Goal: Information Seeking & Learning: Check status

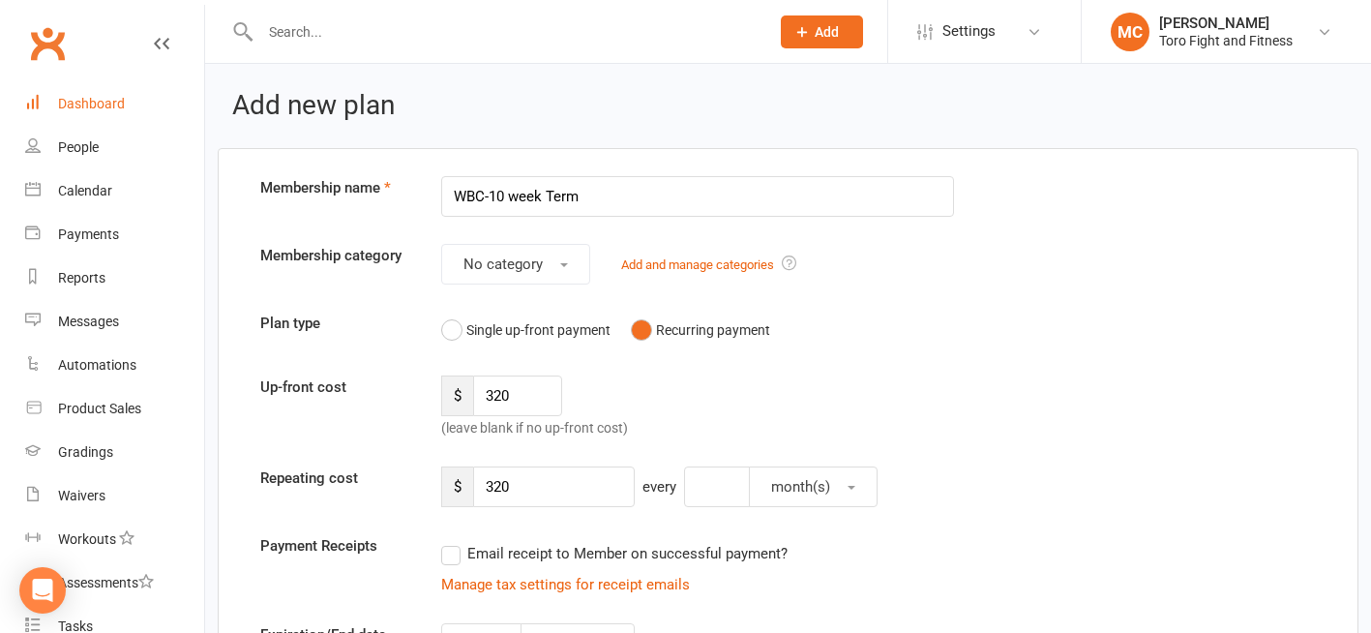
click at [103, 104] on div "Dashboard" at bounding box center [91, 103] width 67 height 15
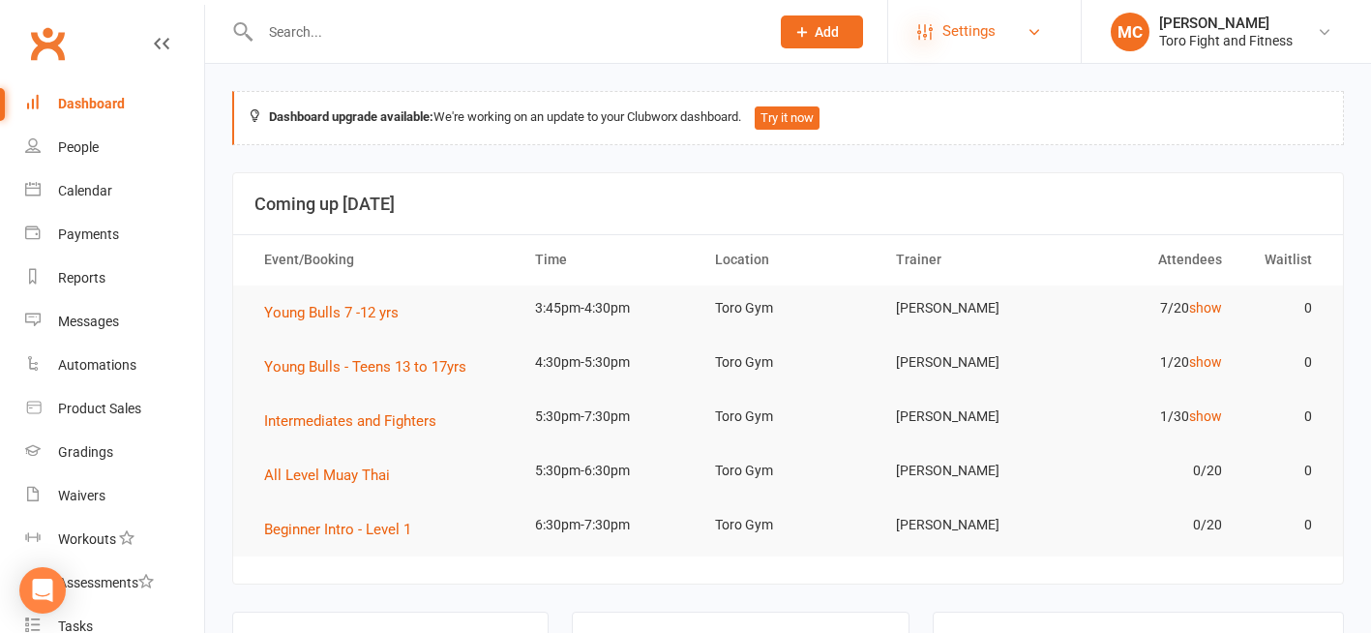
click at [922, 32] on icon at bounding box center [924, 31] width 15 height 15
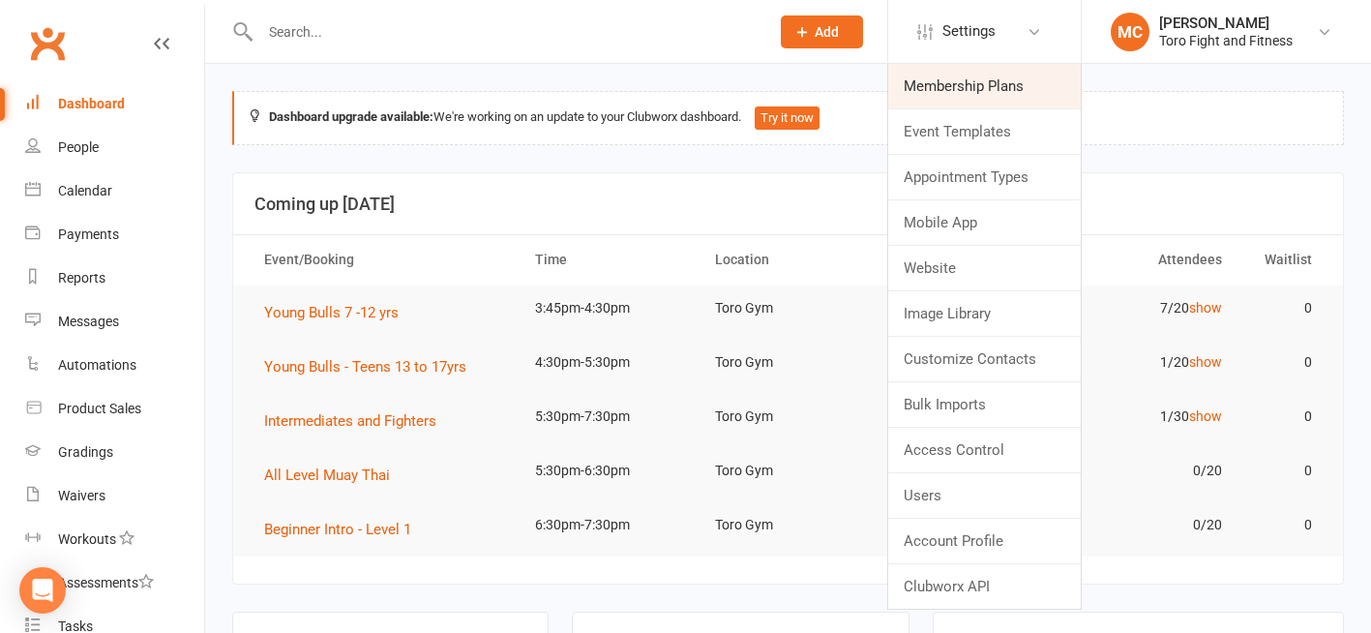
click at [1002, 94] on link "Membership Plans" at bounding box center [984, 86] width 193 height 45
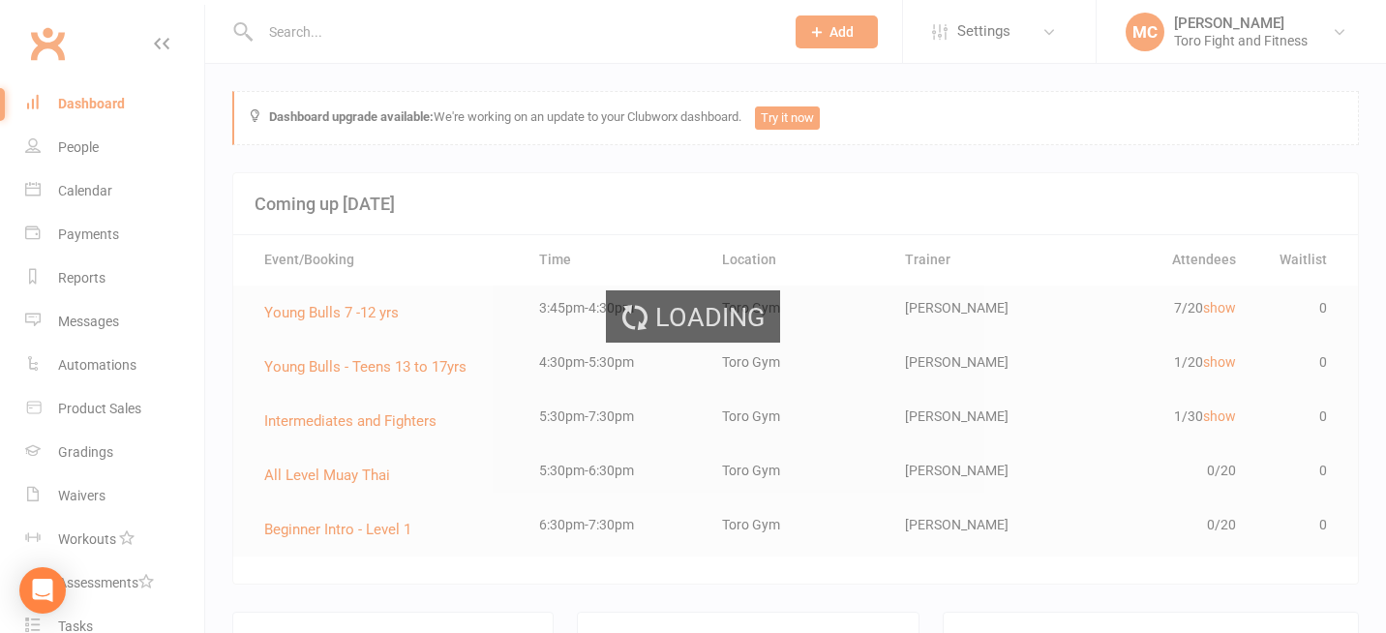
select select "50"
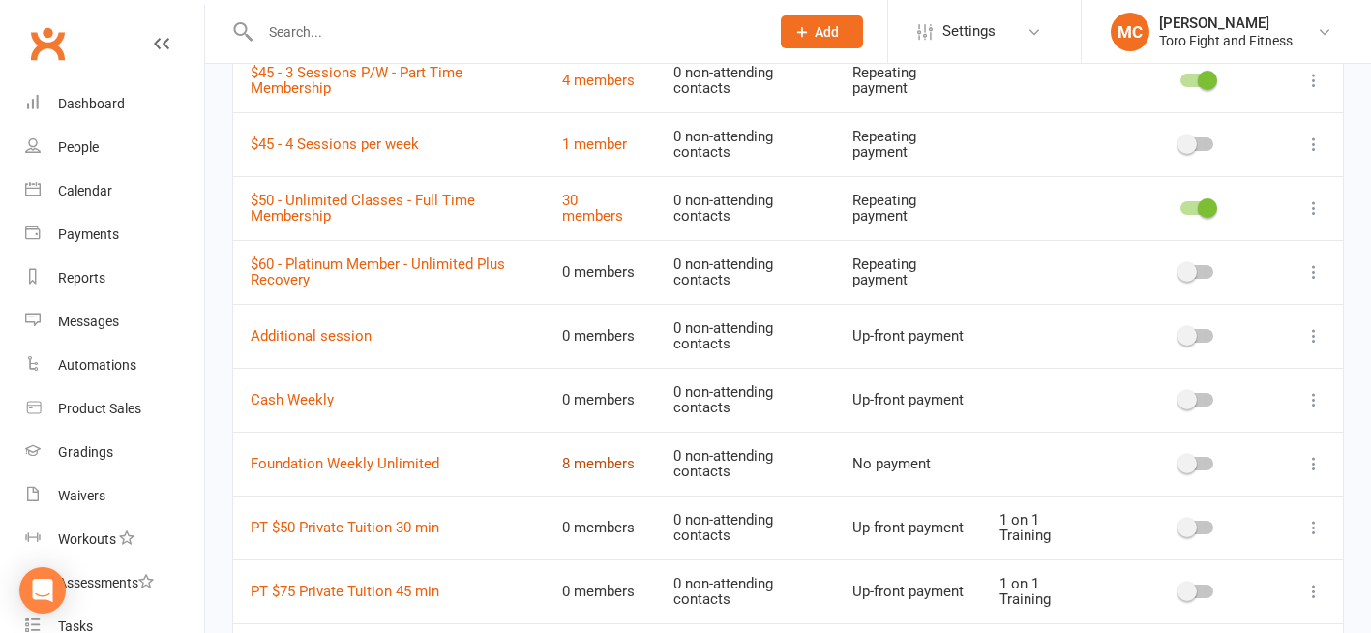
scroll to position [581, 0]
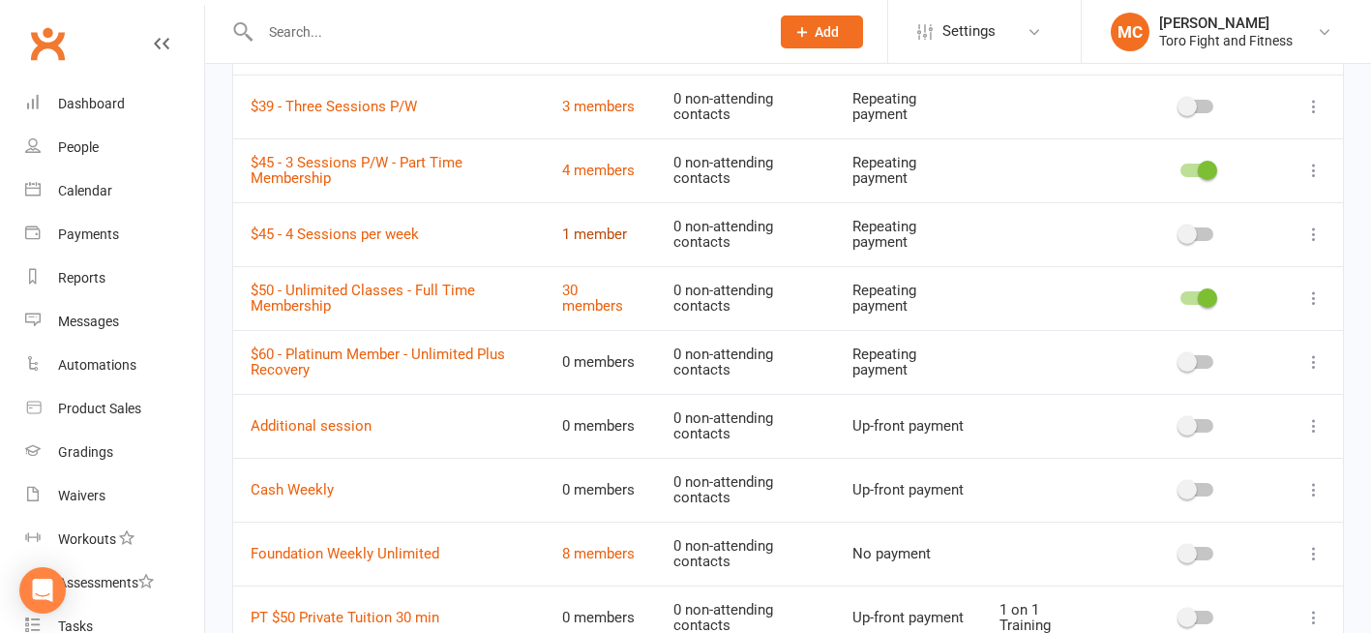
click at [595, 233] on link "1 member" at bounding box center [594, 233] width 65 height 17
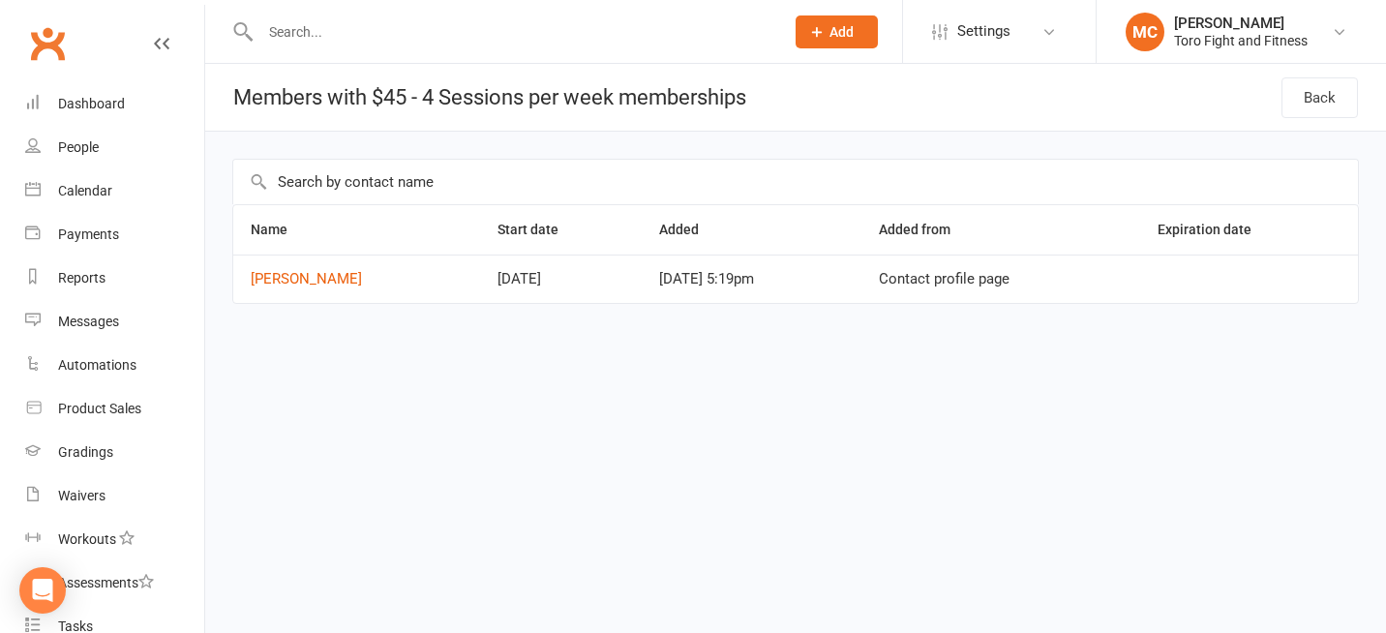
click at [156, 34] on div "Clubworx" at bounding box center [102, 55] width 204 height 72
click at [1322, 104] on link "Back" at bounding box center [1319, 97] width 76 height 41
select select "50"
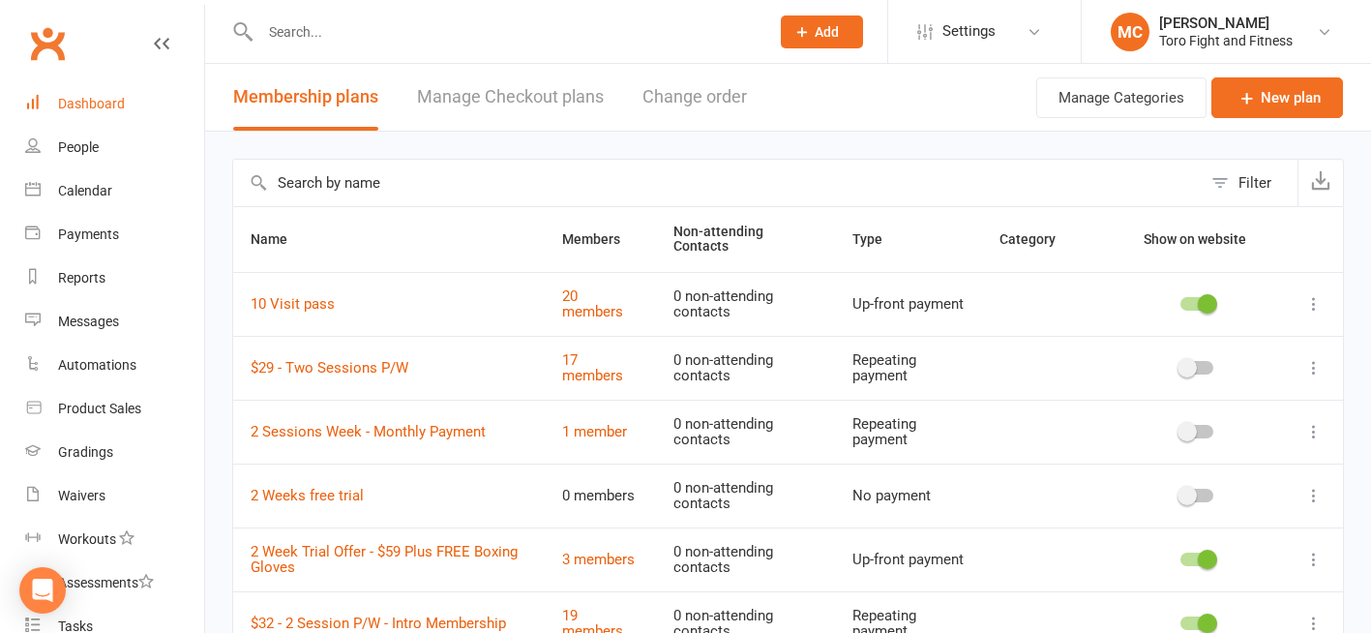
click at [99, 106] on div "Dashboard" at bounding box center [91, 103] width 67 height 15
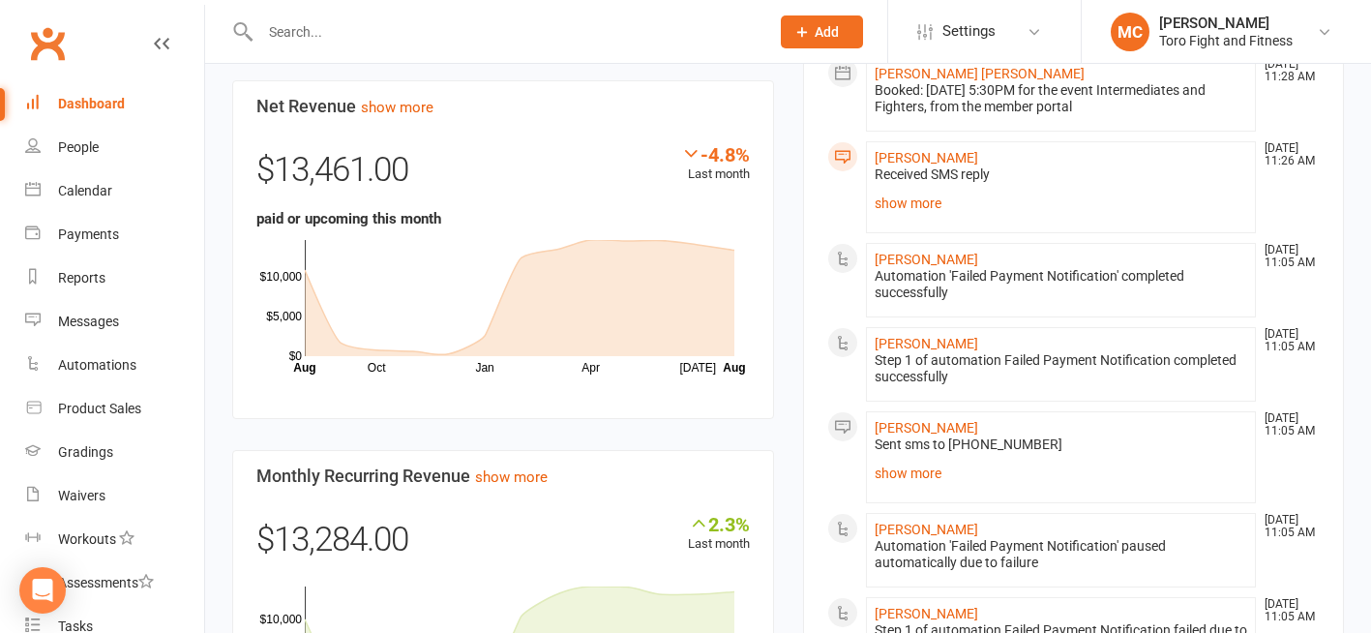
scroll to position [1258, 0]
click at [502, 474] on link "show more" at bounding box center [511, 474] width 73 height 17
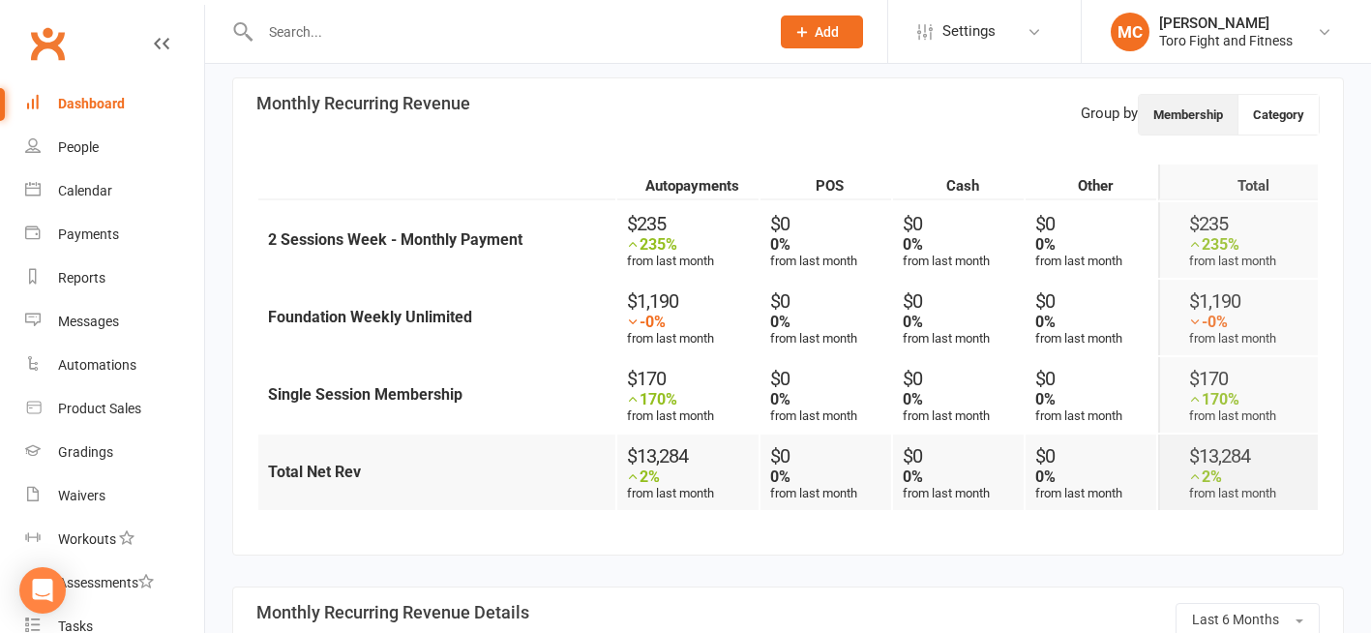
scroll to position [871, 0]
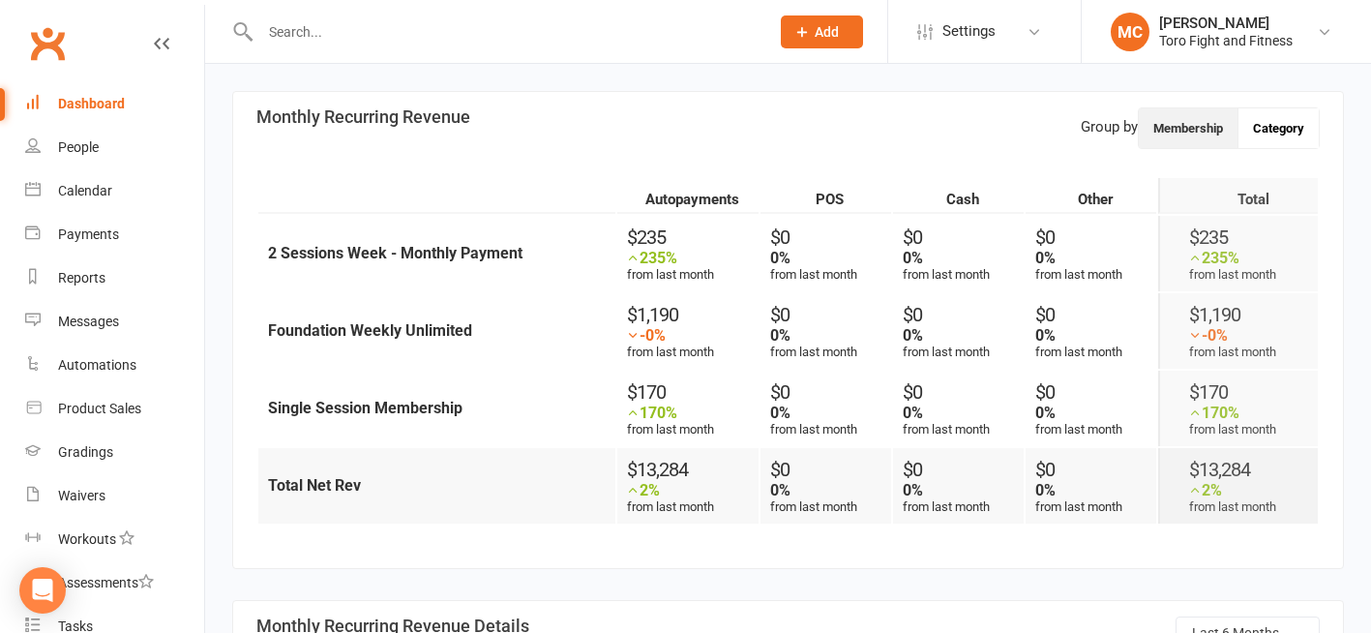
click at [1273, 125] on button "Category" at bounding box center [1279, 128] width 80 height 40
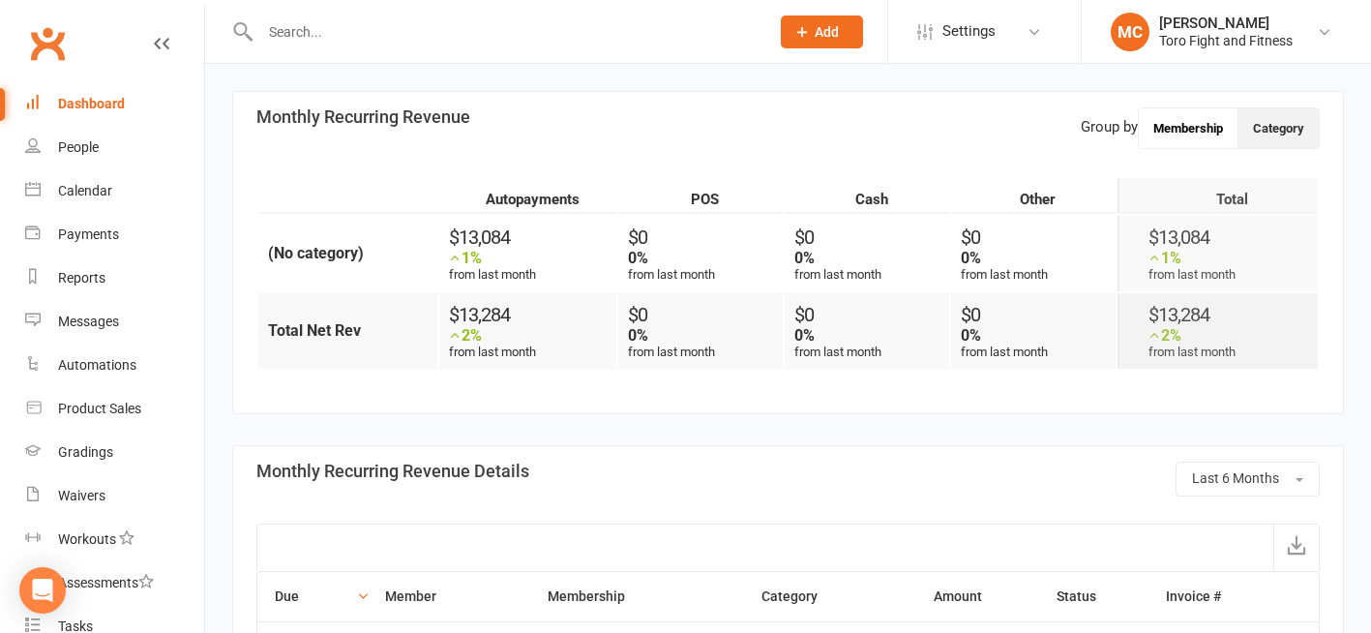
click at [1193, 124] on button "Membership" at bounding box center [1189, 128] width 100 height 40
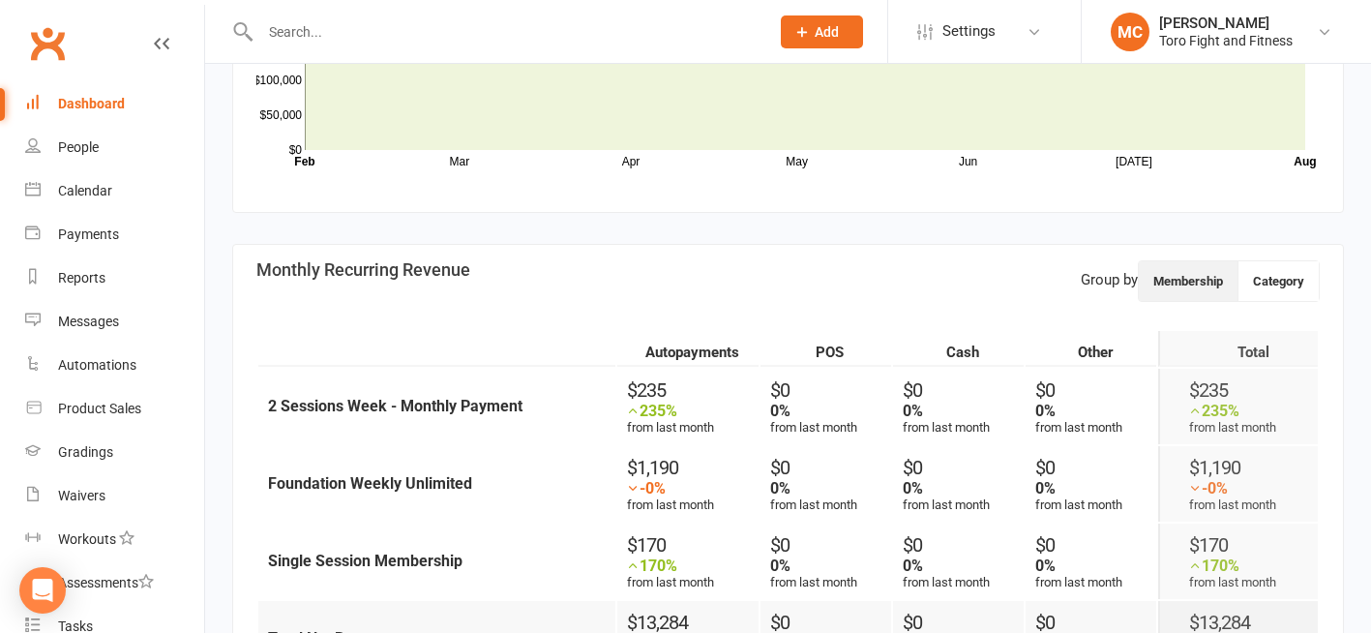
scroll to position [677, 0]
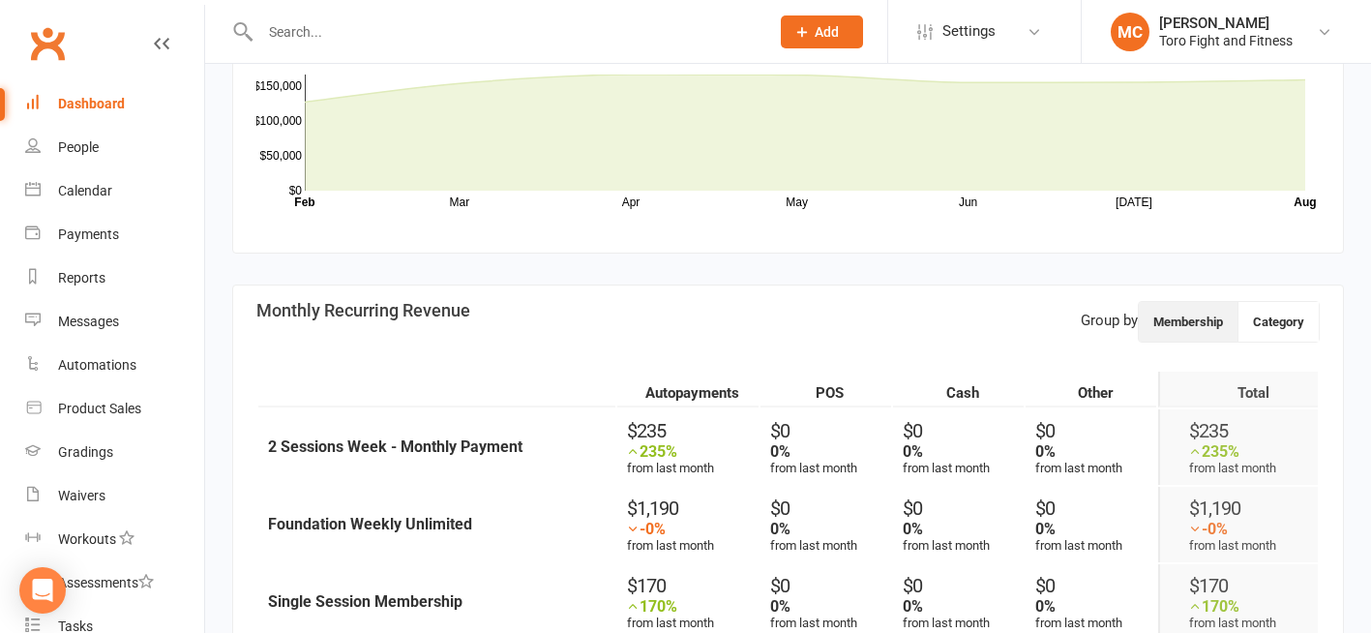
click at [324, 317] on h3 "Monthly Recurring Revenue" at bounding box center [515, 310] width 547 height 19
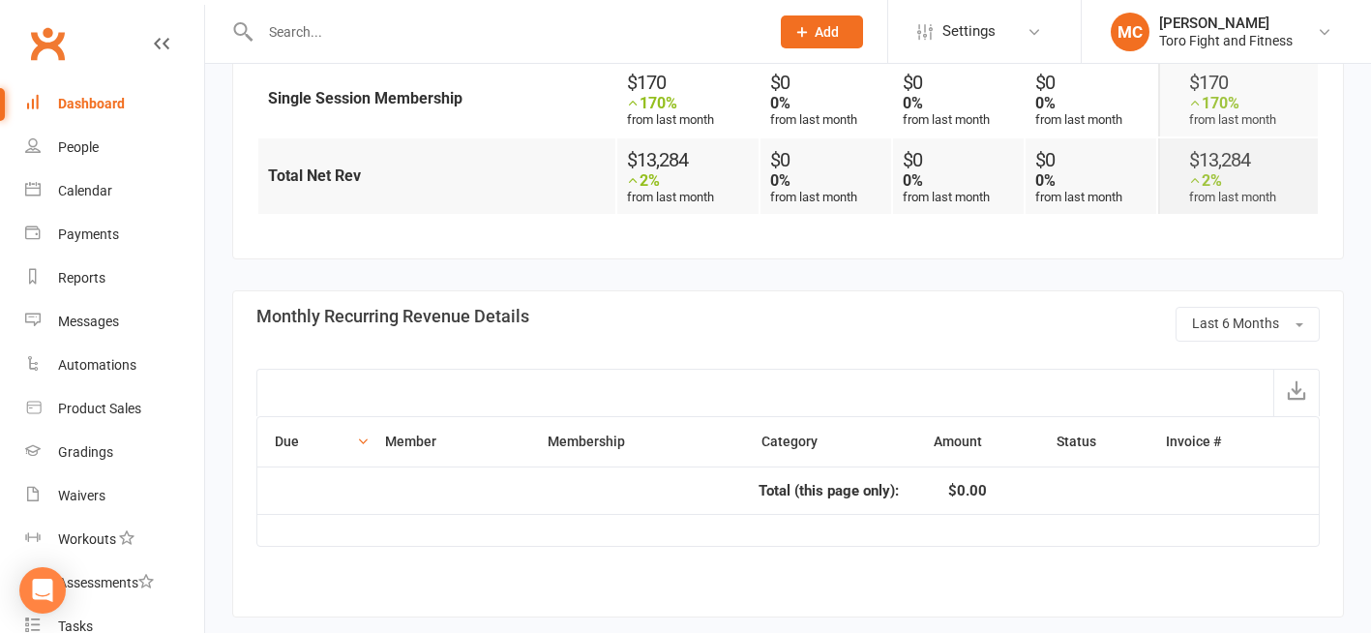
scroll to position [1227, 0]
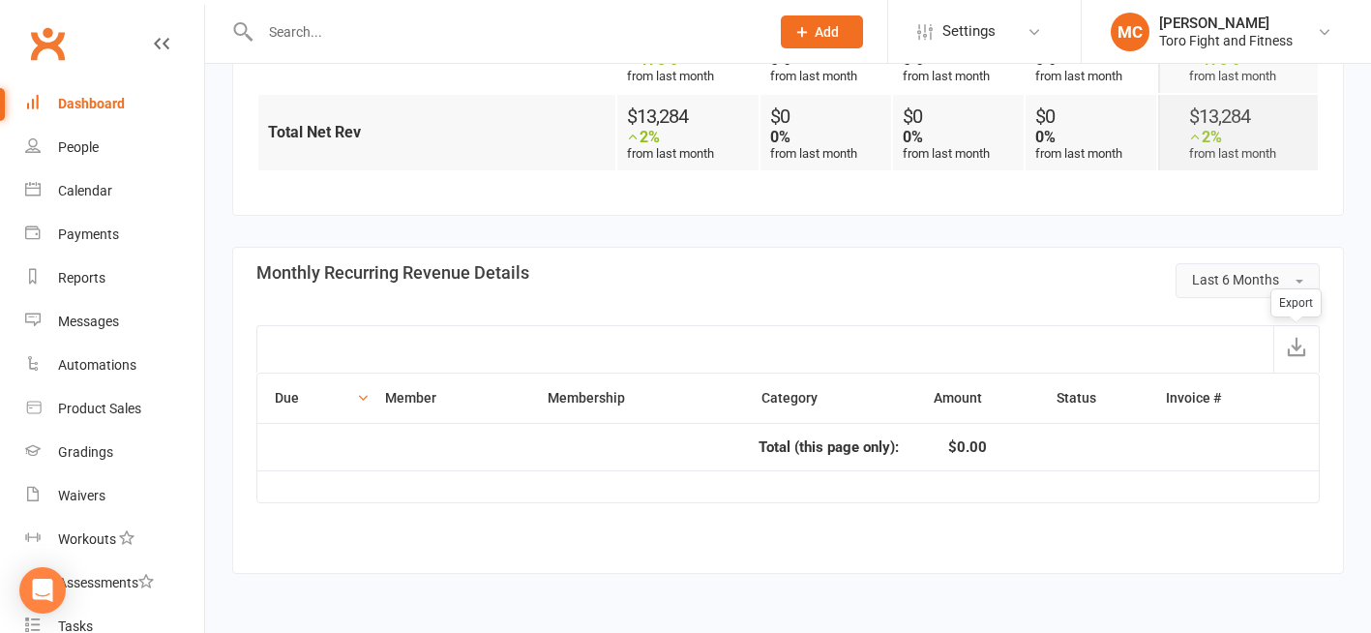
click at [1298, 275] on button "Last 6 Months" at bounding box center [1248, 280] width 144 height 35
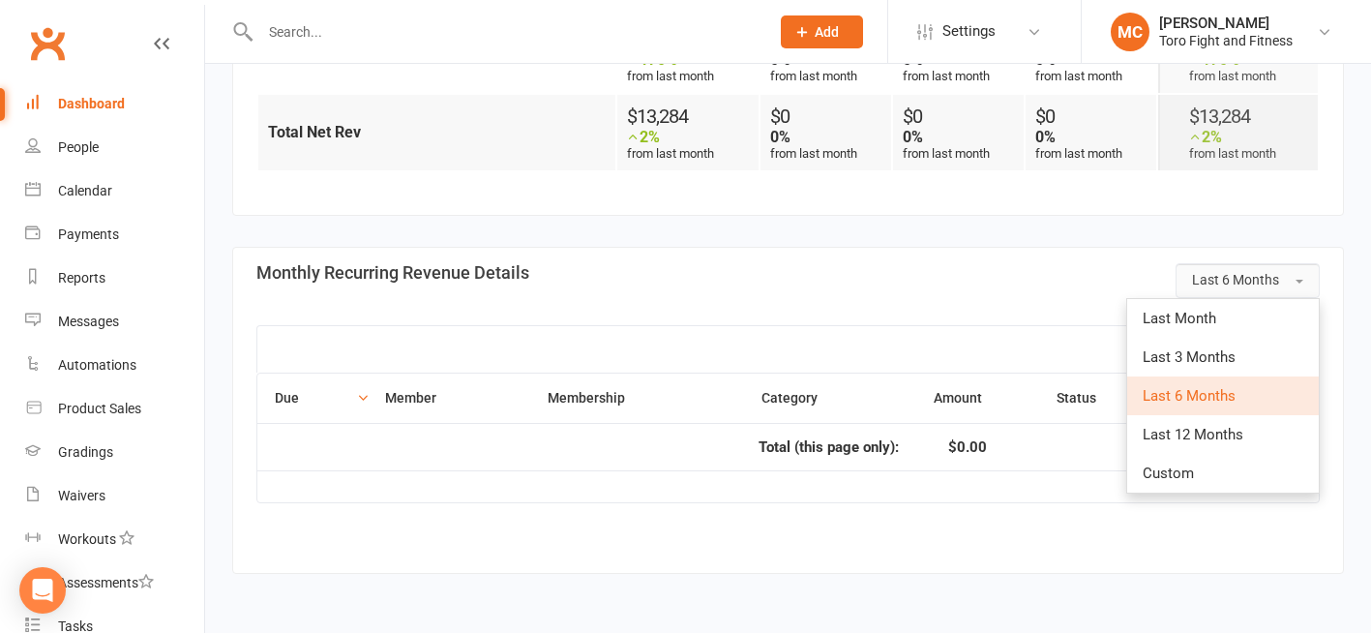
click at [1301, 276] on button "Last 6 Months" at bounding box center [1248, 280] width 144 height 35
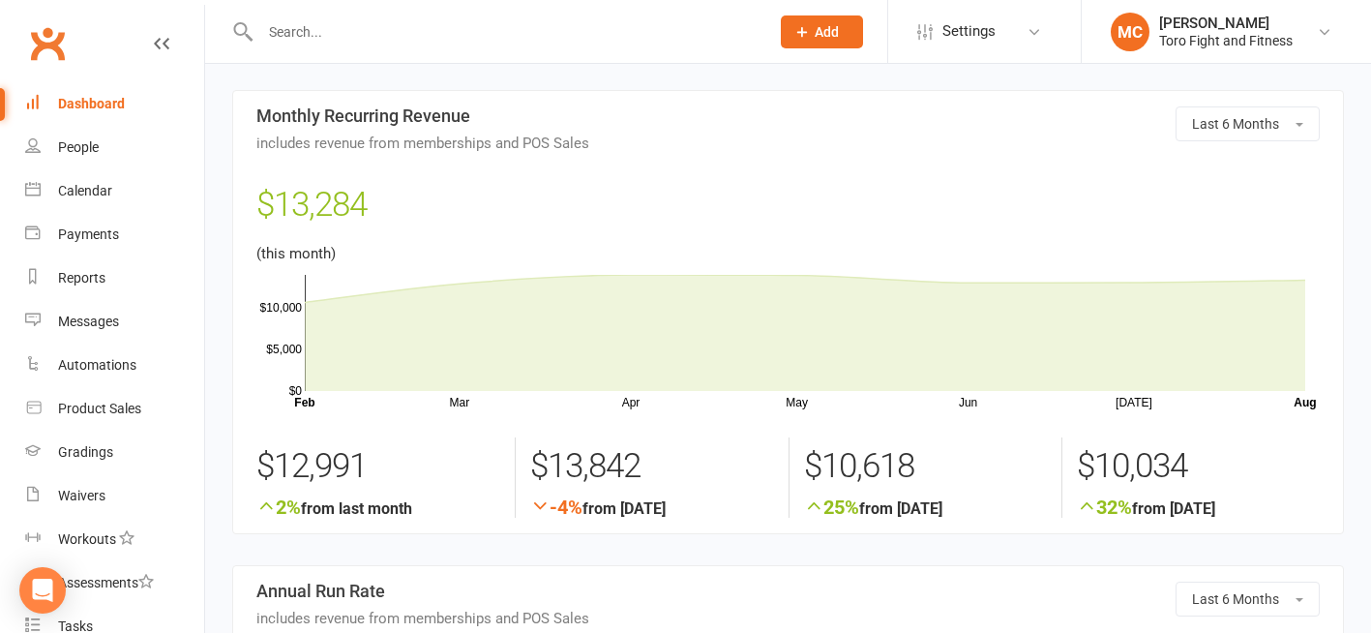
scroll to position [0, 0]
click at [93, 102] on div "Dashboard" at bounding box center [91, 103] width 67 height 15
